Goal: Find specific page/section

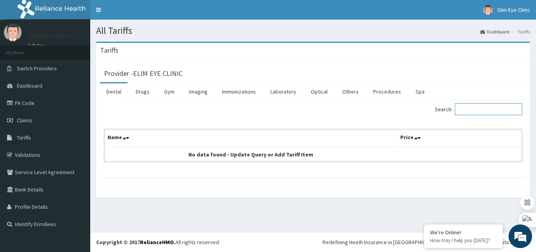
click at [485, 109] on input "Search:" at bounding box center [489, 109] width 68 height 12
type input "G probe"
click at [381, 90] on link "Procedures" at bounding box center [387, 91] width 40 height 16
click at [495, 109] on input "Search:" at bounding box center [489, 109] width 68 height 12
type input "g"
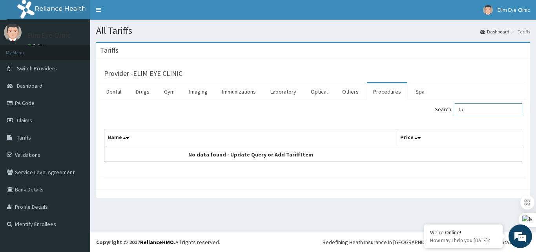
type input "l"
click at [489, 111] on input "Search:" at bounding box center [489, 109] width 68 height 12
paste input "G-Probe"
type input "G-Probe"
click at [31, 104] on link "PA Code" at bounding box center [45, 102] width 90 height 17
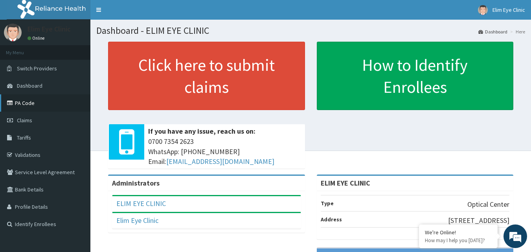
click at [68, 106] on link "PA Code" at bounding box center [45, 102] width 90 height 17
